Goal: Communication & Community: Ask a question

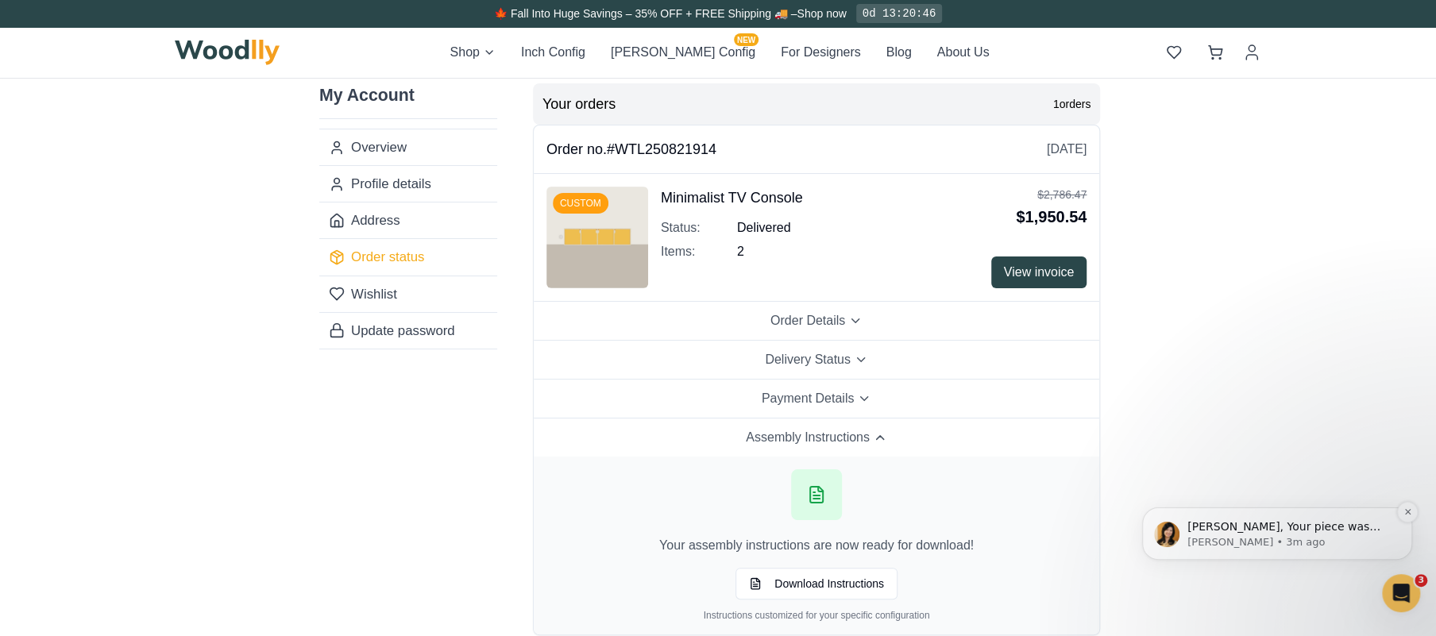
click at [1261, 540] on p "[PERSON_NAME] • 3m ago" at bounding box center [1289, 542] width 205 height 14
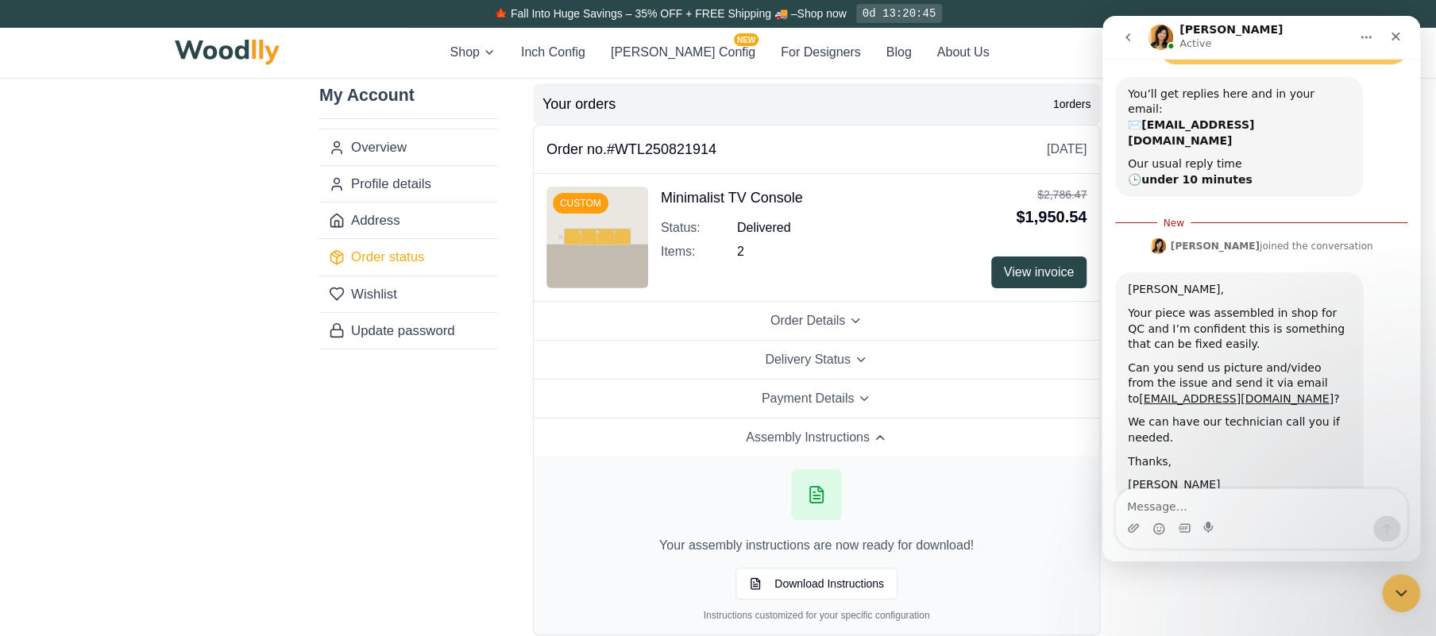
scroll to position [186, 0]
click at [1153, 505] on textarea "Message…" at bounding box center [1261, 502] width 291 height 27
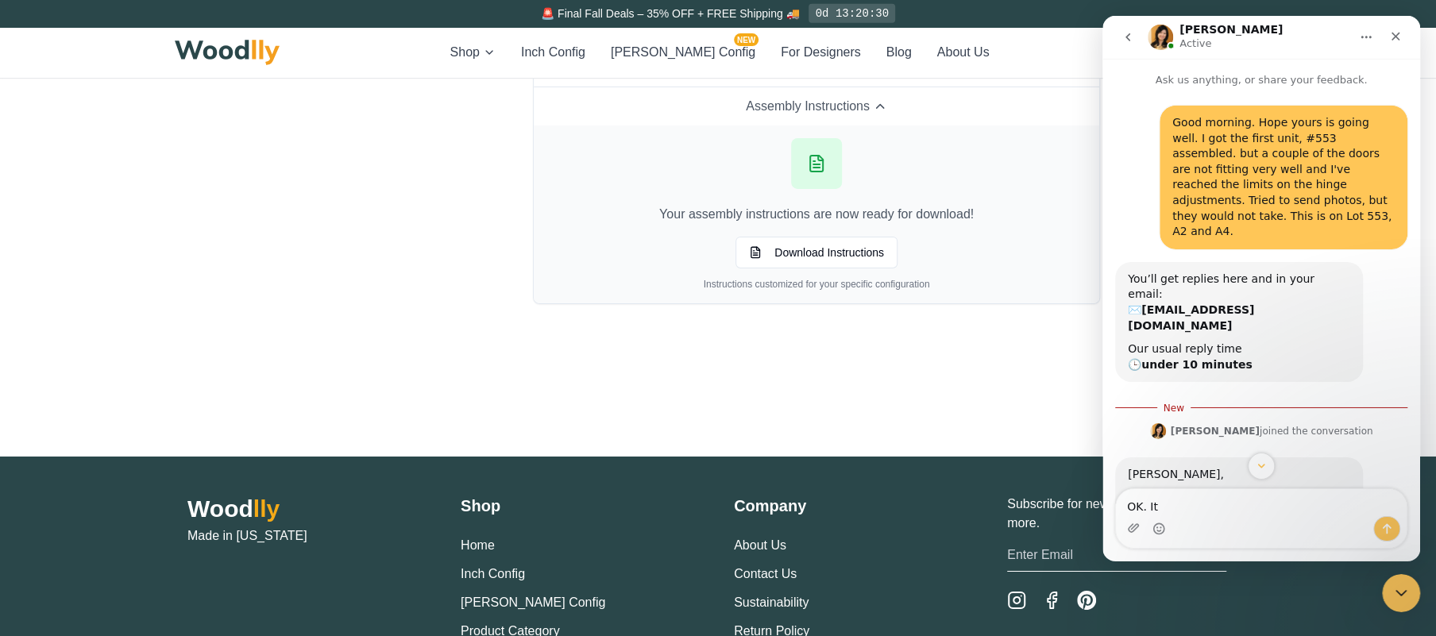
scroll to position [335, 0]
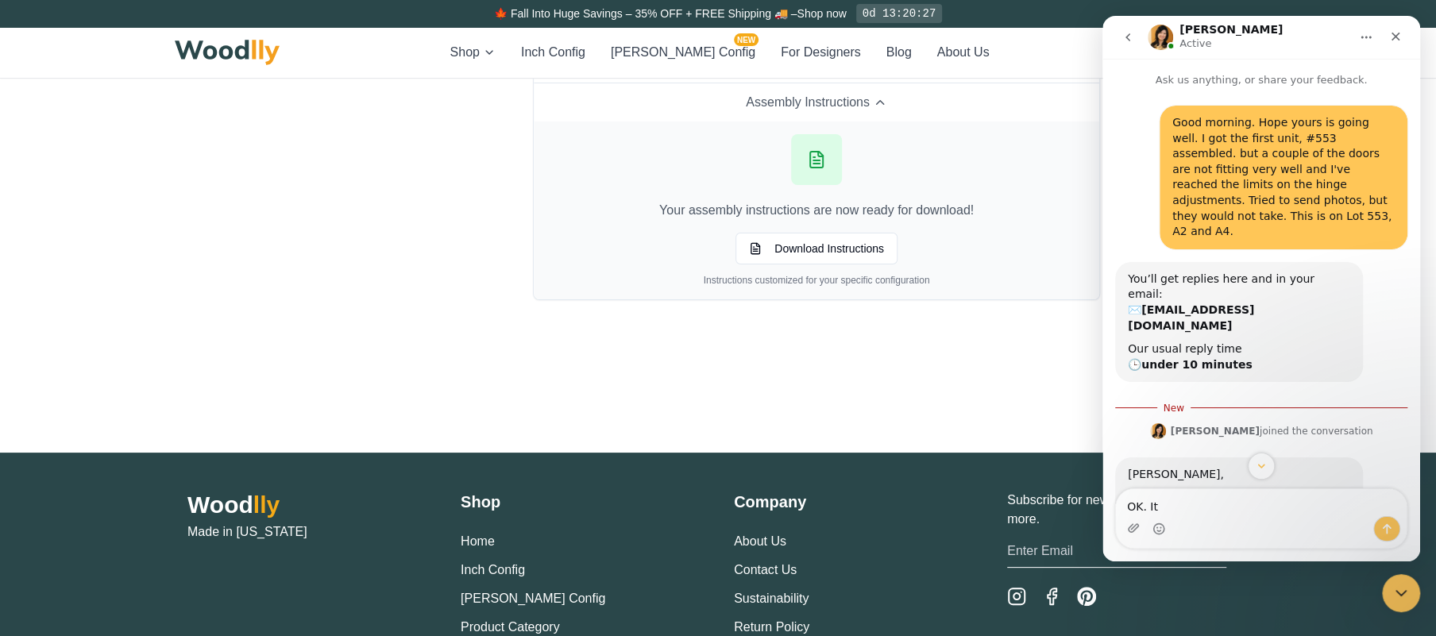
click at [1183, 506] on textarea "OK. It" at bounding box center [1261, 502] width 291 height 27
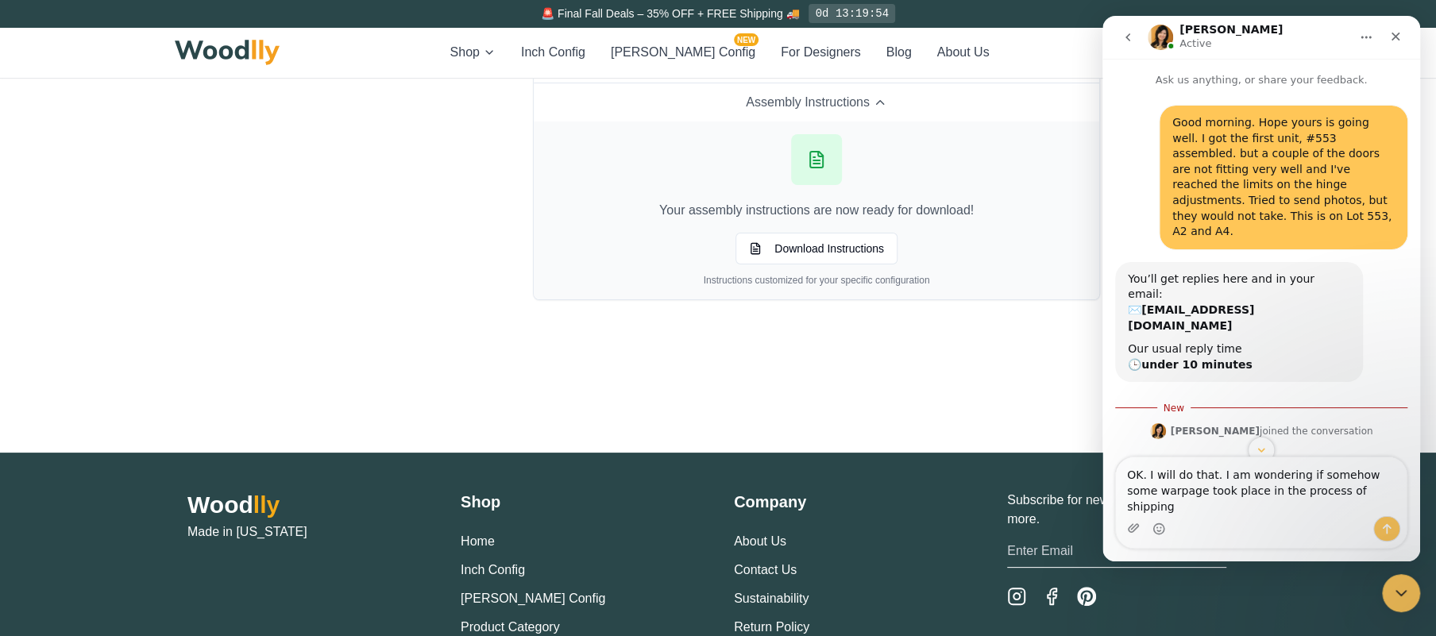
type textarea "OK. I will do that. I am wondering if somehow some warpage took place in the pr…"
click at [1383, 525] on icon "Send a message…" at bounding box center [1386, 529] width 13 height 13
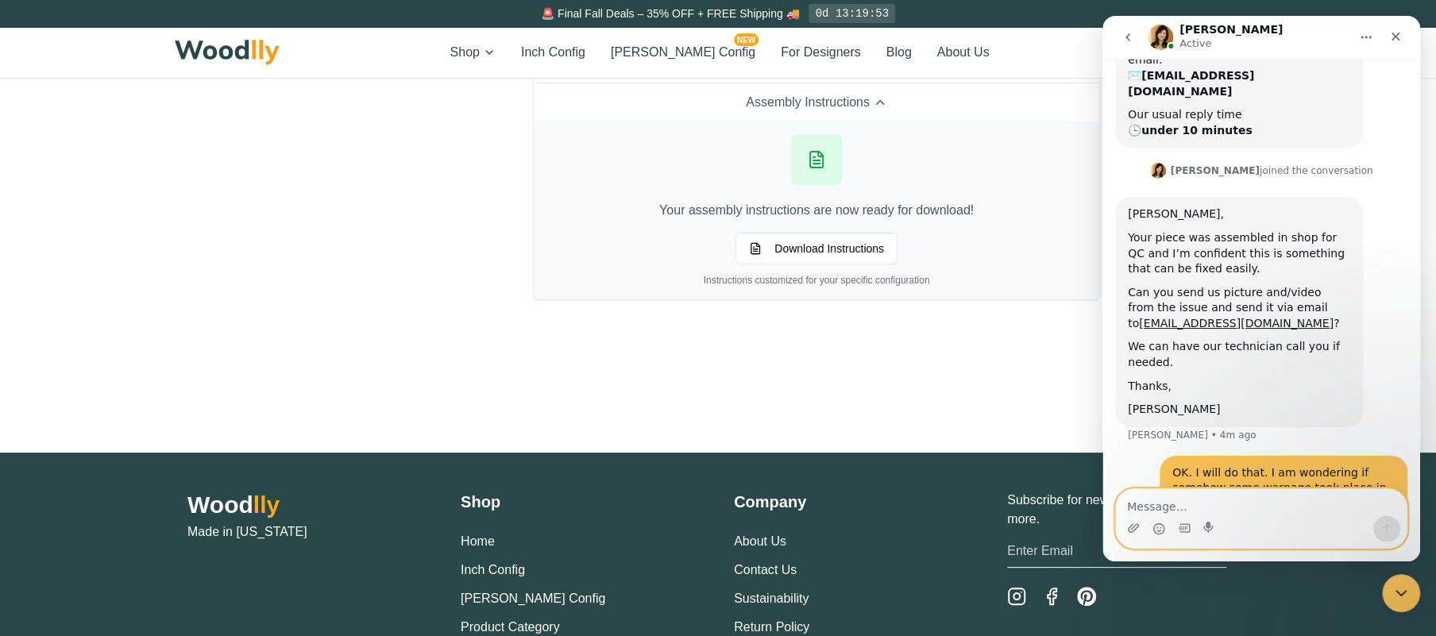
scroll to position [237, 0]
click at [1375, 220] on div "[PERSON_NAME], Your piece was assembled in shop for QC and I’m confident this i…" at bounding box center [1261, 324] width 292 height 259
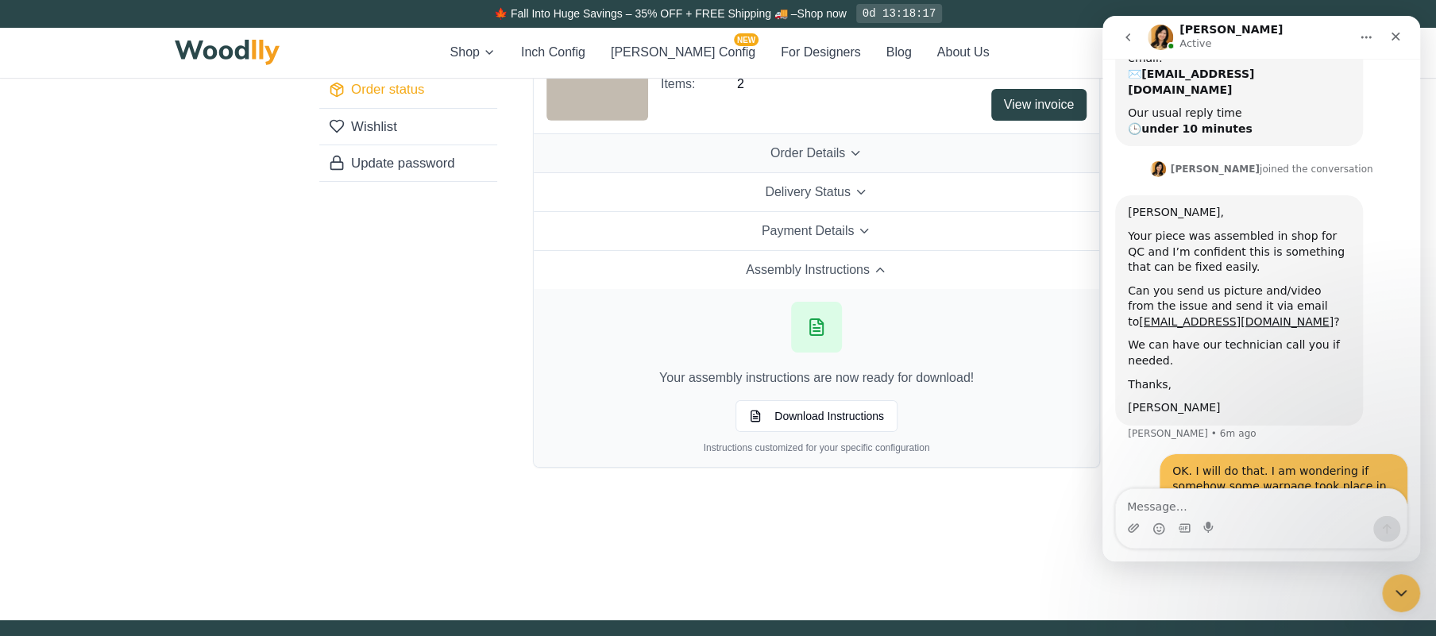
scroll to position [0, 0]
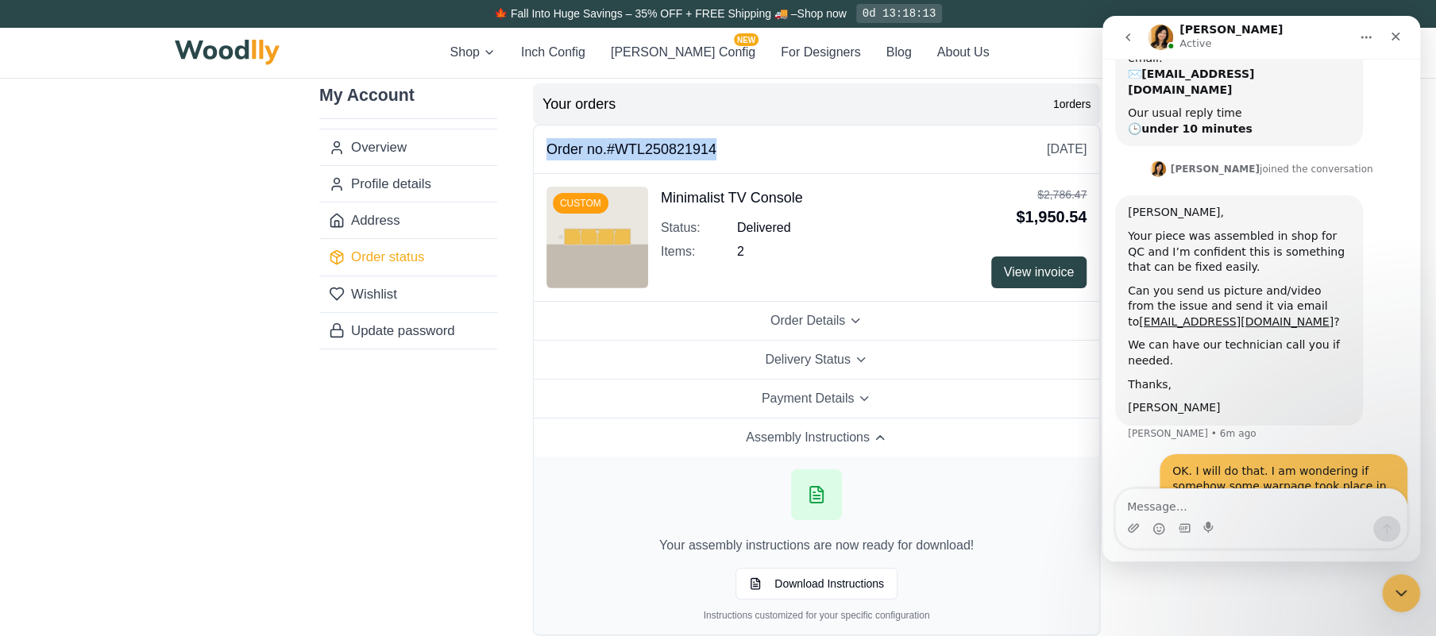
drag, startPoint x: 726, startPoint y: 145, endPoint x: 545, endPoint y: 149, distance: 181.1
click at [545, 149] on div "Order no. #WTL250821914 [DATE]" at bounding box center [816, 149] width 565 height 48
copy h3 "Order no. #WTL250821914"
click at [1287, 519] on div "Intercom messenger" at bounding box center [1261, 528] width 291 height 25
click at [1208, 491] on textarea "Message…" at bounding box center [1261, 502] width 291 height 27
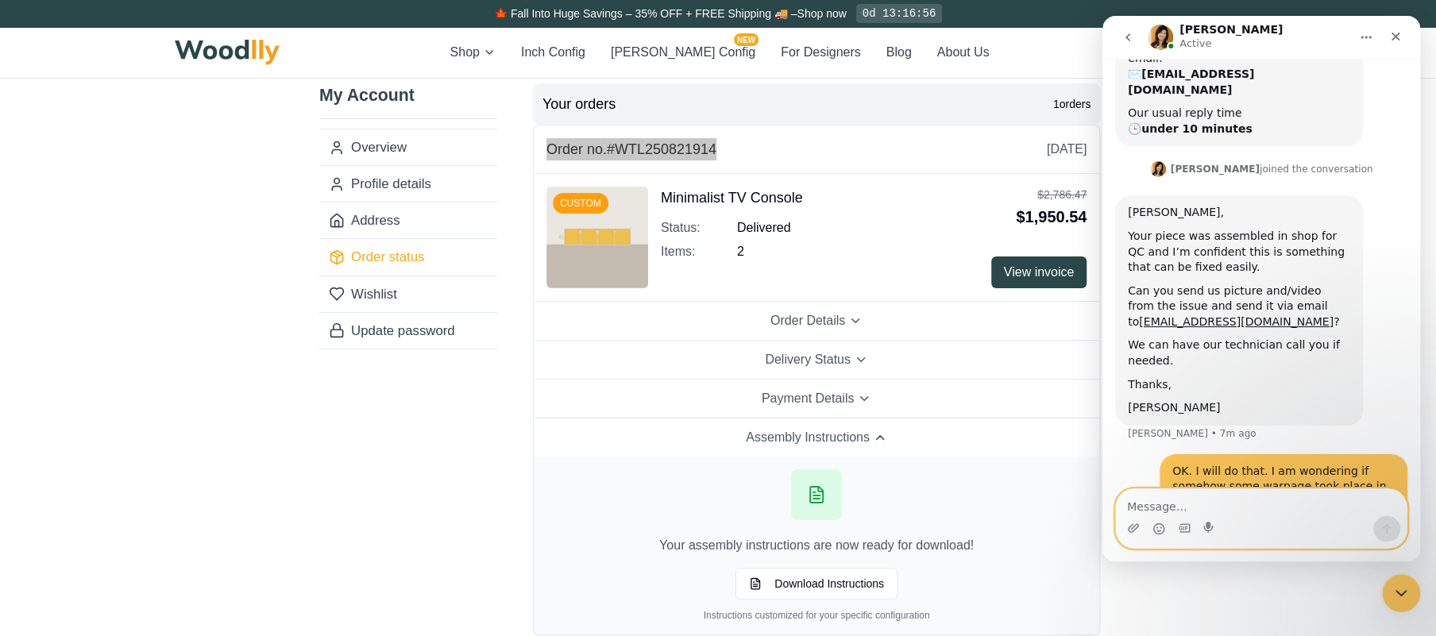
type textarea "F"
click at [1171, 504] on textarea "Done. EMail sent s requested, many thanks." at bounding box center [1261, 502] width 291 height 27
type textarea "Done. Email sent s requested, many thanks."
click at [1391, 525] on icon "Send a message…" at bounding box center [1386, 529] width 13 height 13
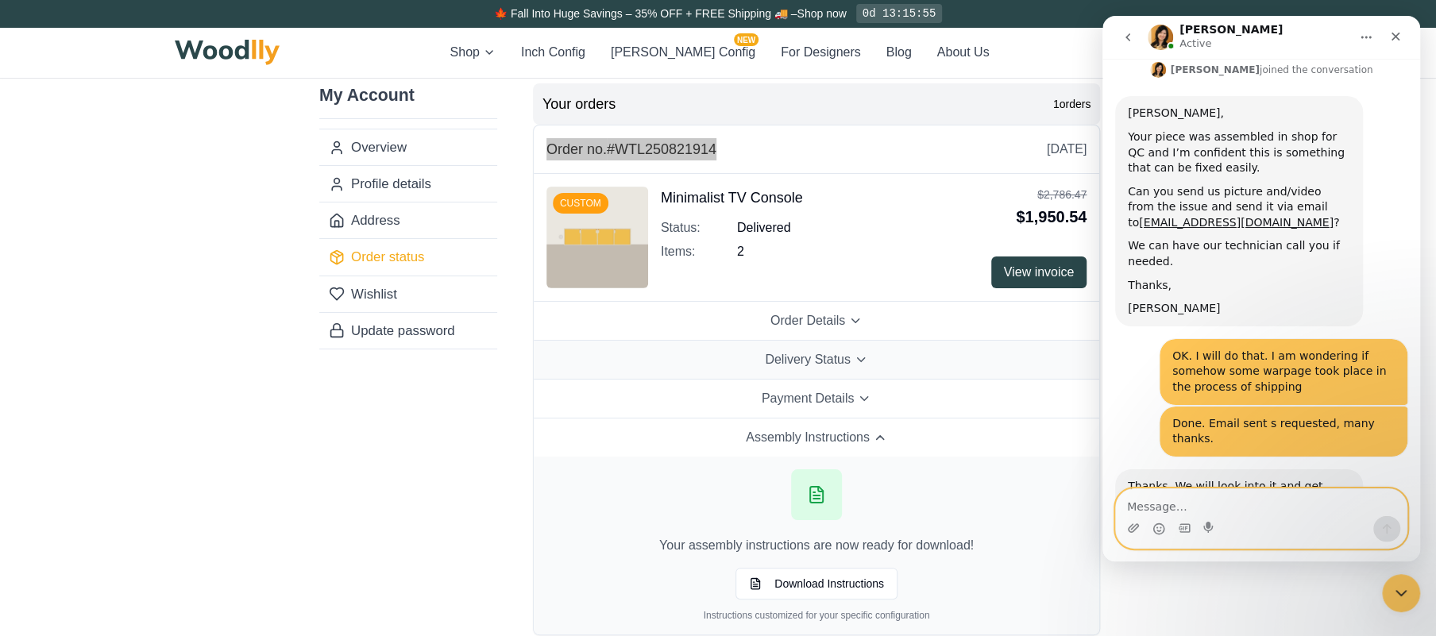
scroll to position [338, 0]
click at [1178, 500] on textarea "Message…" at bounding box center [1261, 502] width 291 height 27
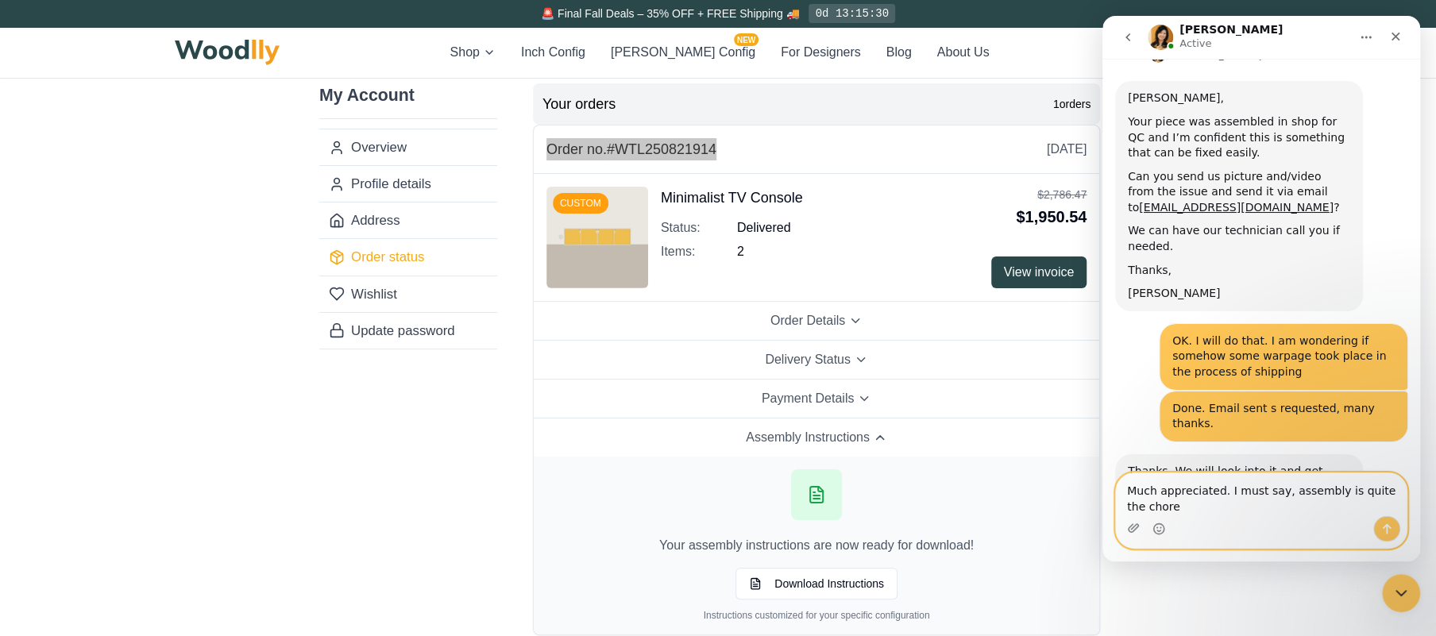
scroll to position [353, 0]
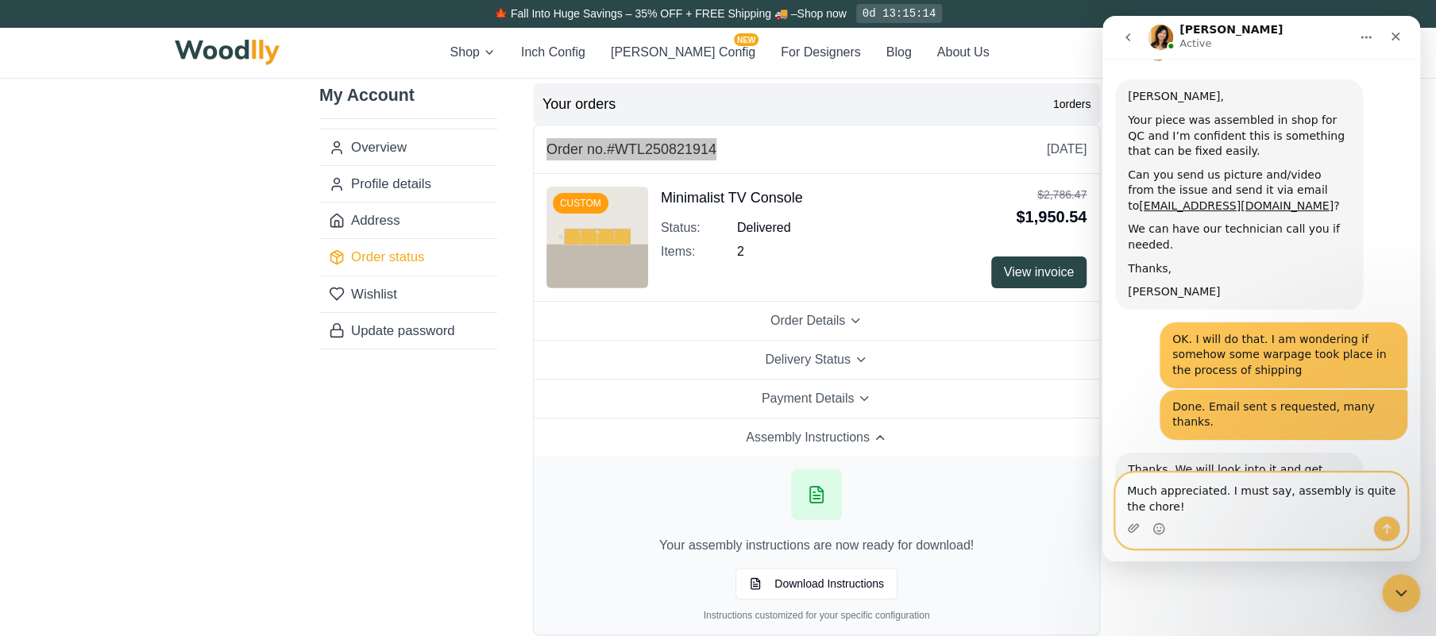
click at [1197, 509] on textarea "Much appreciated. I must say, assembly is quite the chore!" at bounding box center [1261, 494] width 291 height 43
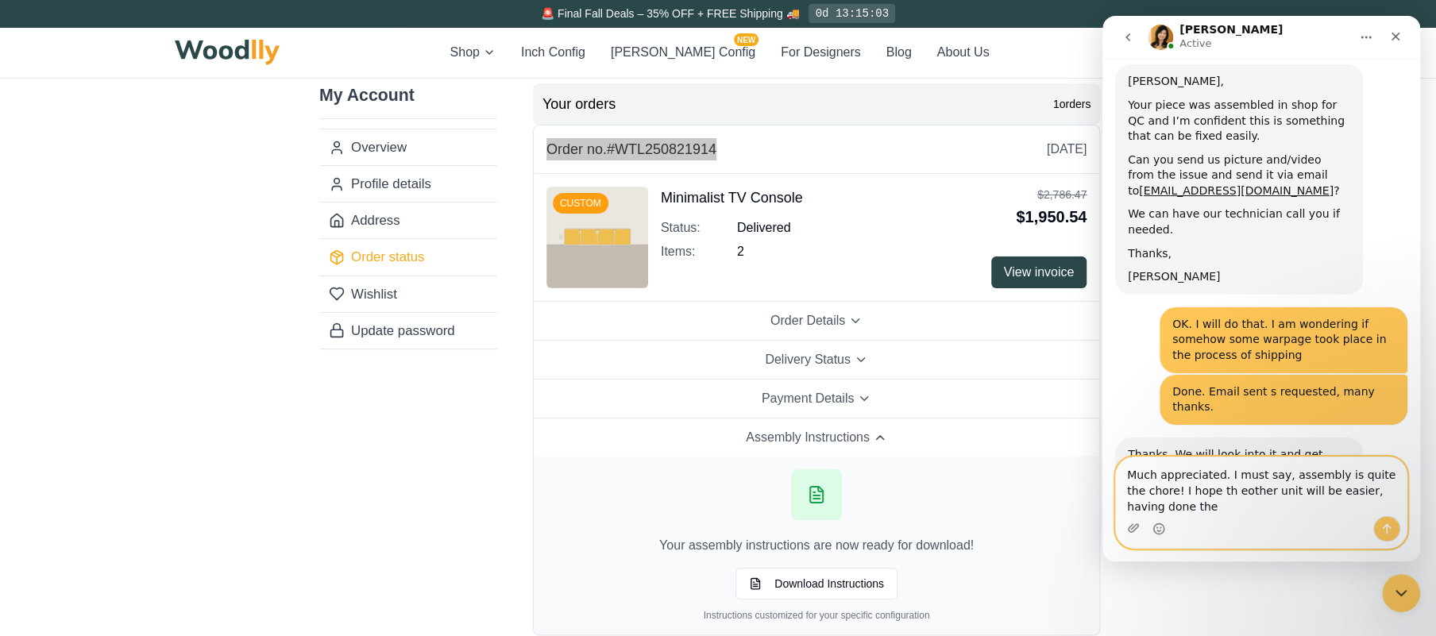
scroll to position [369, 0]
type textarea "Much appreciated. I must say, assembly is quite the chore! I hope the other uni…"
click at [1380, 523] on button "Send a message…" at bounding box center [1386, 528] width 27 height 25
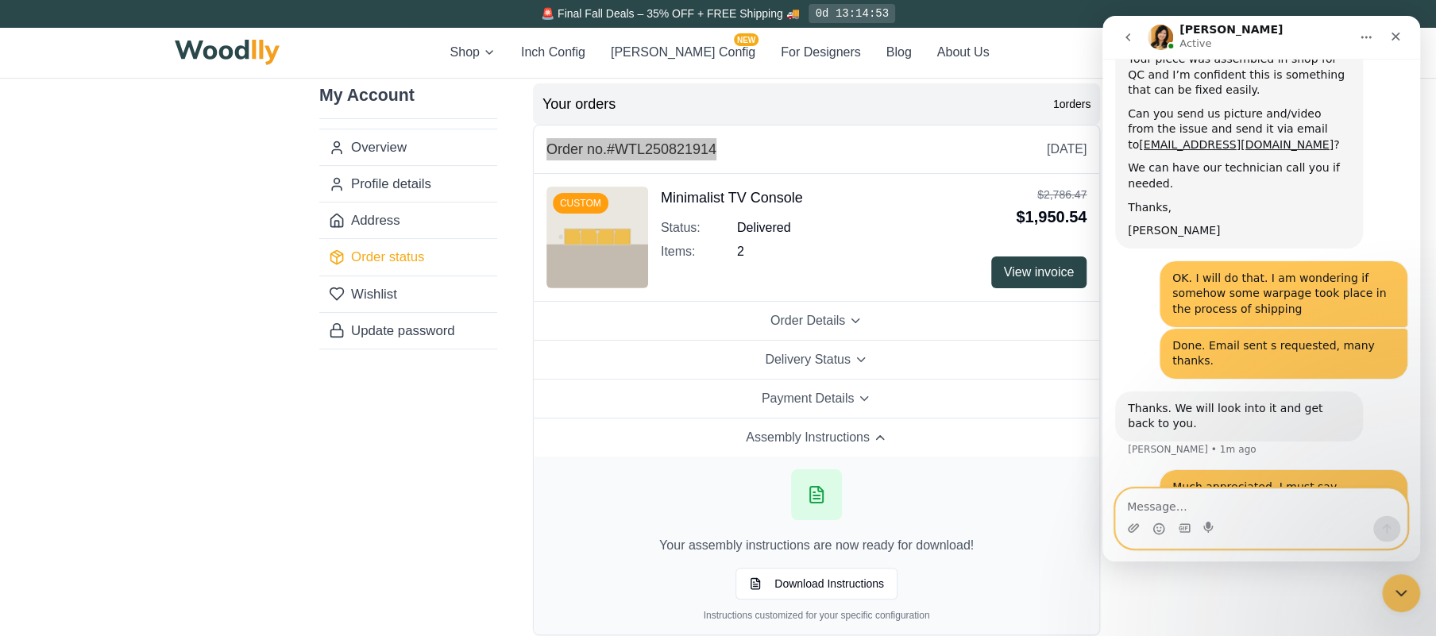
scroll to position [415, 0]
